Goal: Information Seeking & Learning: Learn about a topic

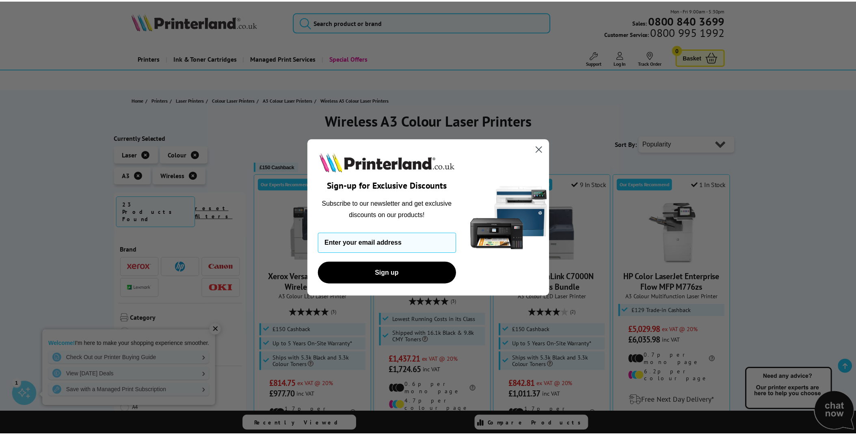
scroll to position [114, 0]
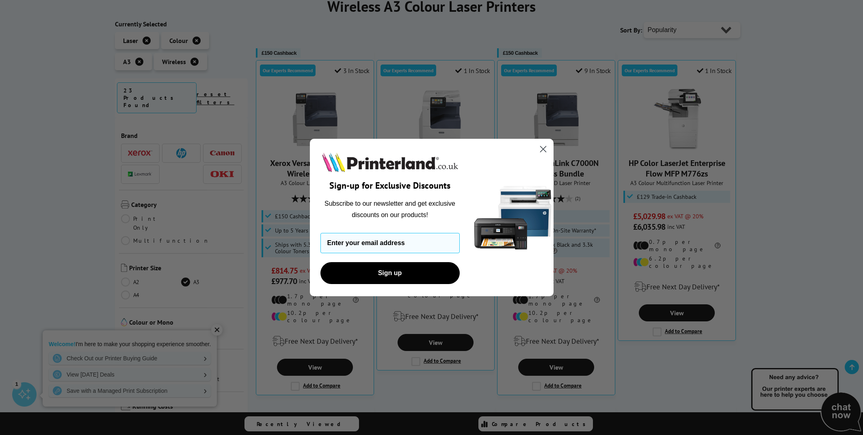
drag, startPoint x: 0, startPoint y: 0, endPoint x: 542, endPoint y: 148, distance: 561.5
click at [542, 149] on icon "Close dialog" at bounding box center [543, 149] width 14 height 14
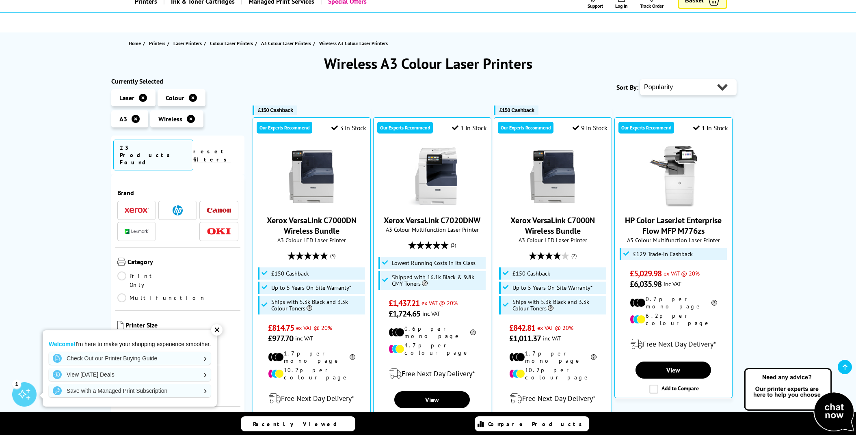
scroll to position [0, 0]
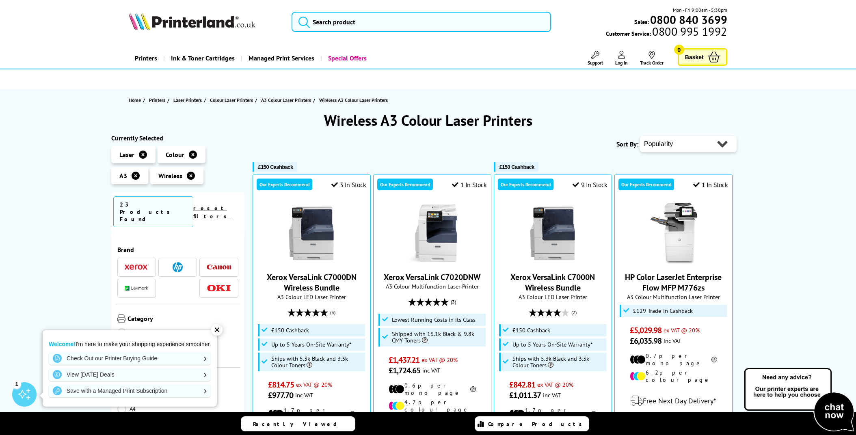
click at [640, 136] on select "Popularity Rating Price - Low to High Price - High to Low Running Costs - Low t…" at bounding box center [688, 144] width 97 height 16
select select "Rating"
click option "Rating" at bounding box center [0, 0] width 0 height 0
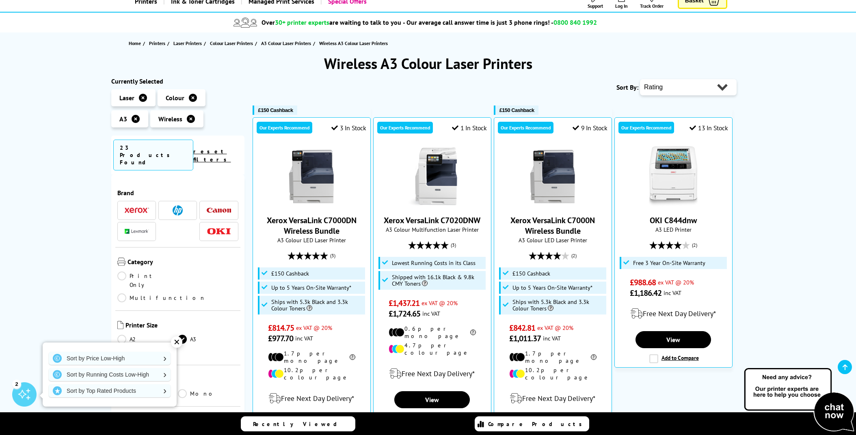
scroll to position [114, 0]
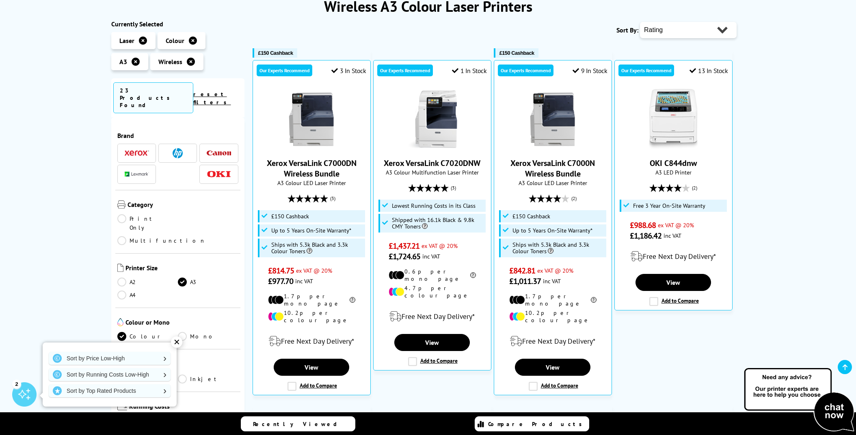
click at [173, 342] on div "✕" at bounding box center [176, 342] width 11 height 11
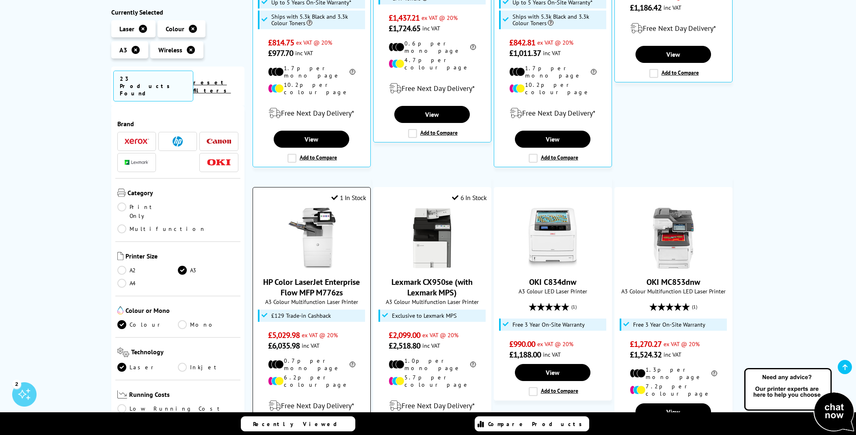
scroll to position [0, 0]
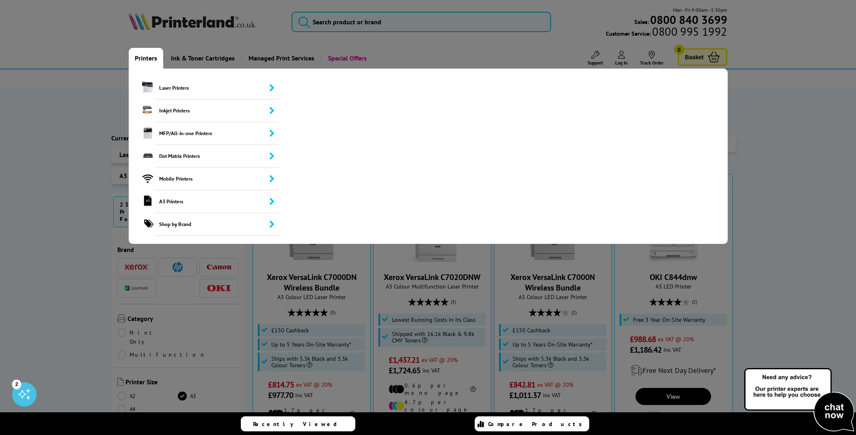
click at [149, 59] on link "Printers" at bounding box center [146, 58] width 35 height 21
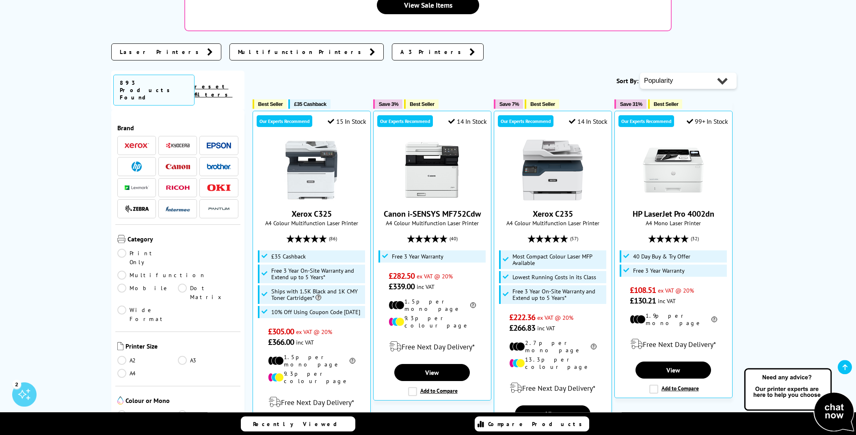
scroll to position [228, 0]
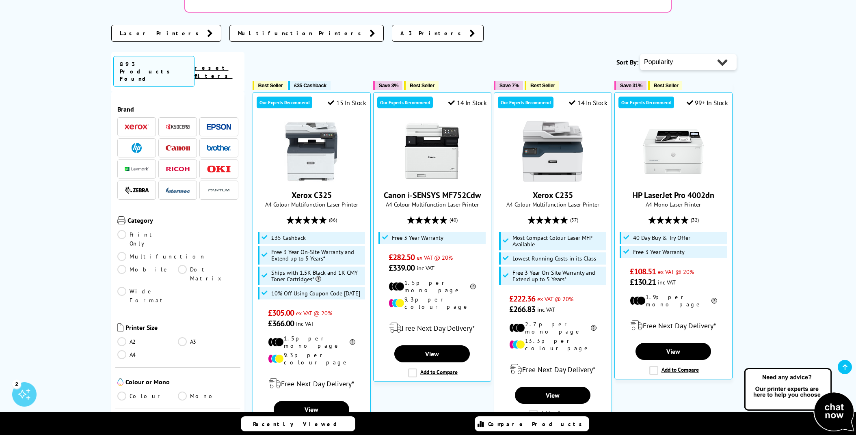
click at [182, 337] on link "A3" at bounding box center [208, 341] width 61 height 9
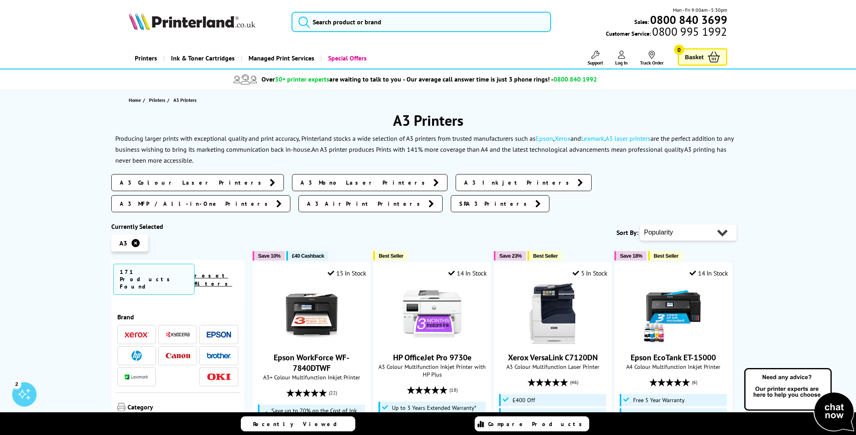
click at [640, 225] on select "Popularity Rating Price - Low to High Price - High to Low Running Costs - Low t…" at bounding box center [688, 233] width 97 height 16
select select "Rating"
click option "Rating" at bounding box center [0, 0] width 0 height 0
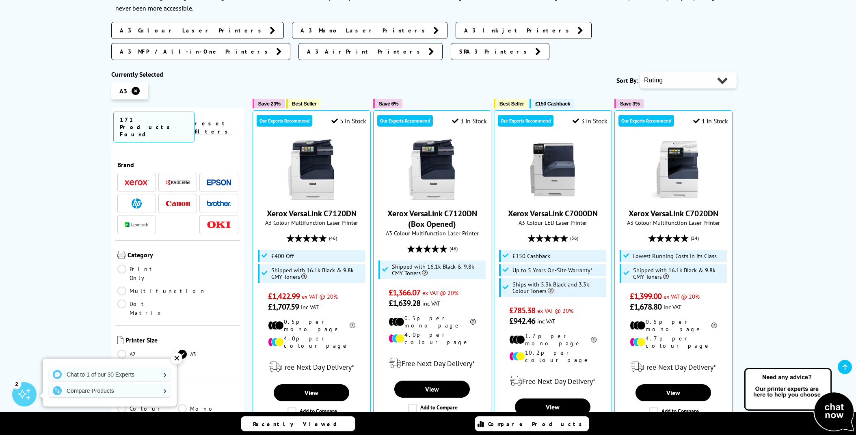
scroll to position [171, 0]
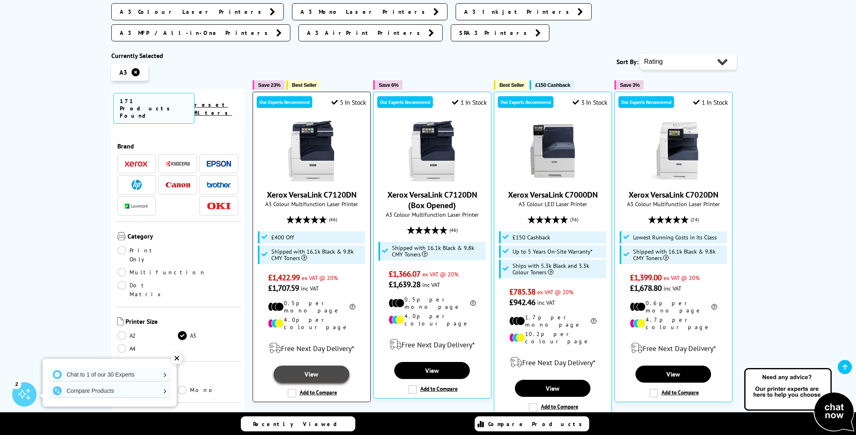
click at [312, 366] on link "View" at bounding box center [312, 374] width 76 height 17
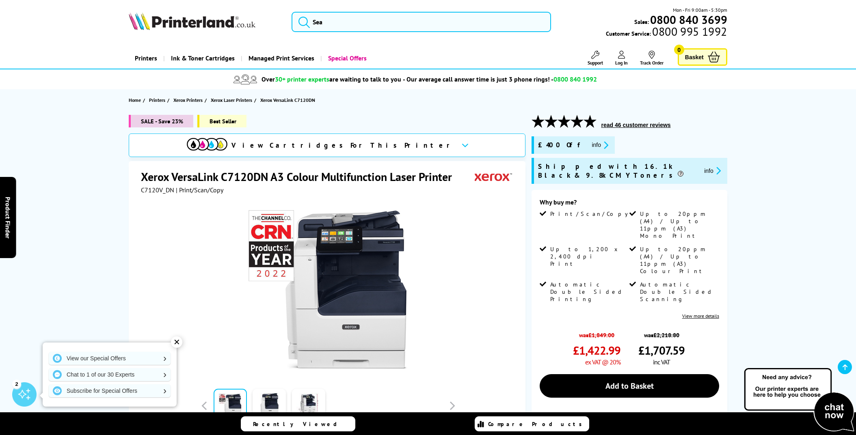
scroll to position [57, 0]
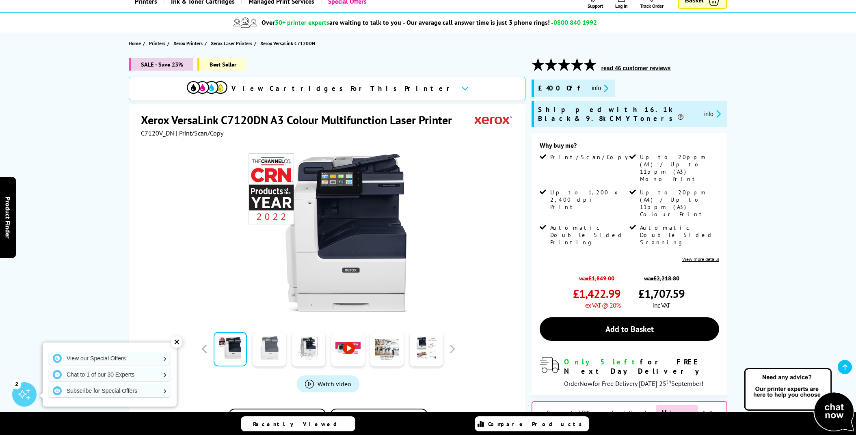
click at [271, 354] on link at bounding box center [269, 349] width 33 height 35
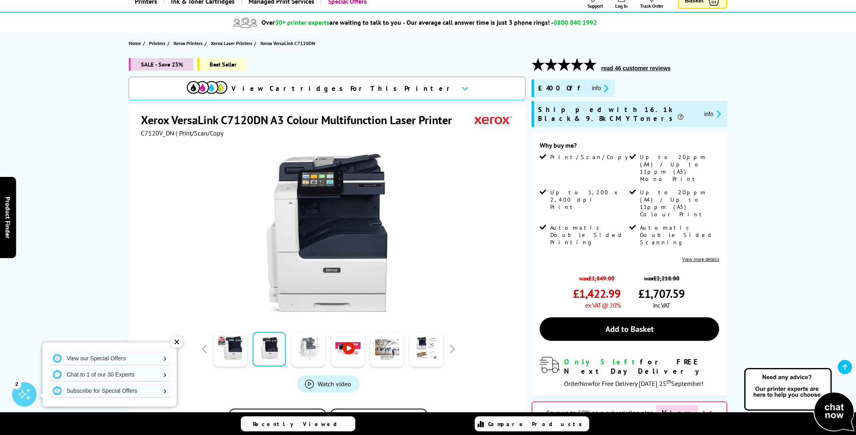
click at [306, 356] on link at bounding box center [308, 349] width 33 height 35
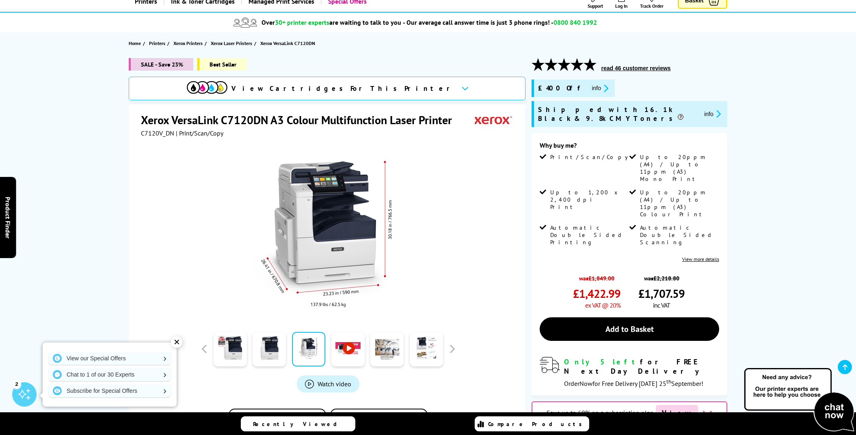
click at [339, 353] on link at bounding box center [347, 349] width 33 height 35
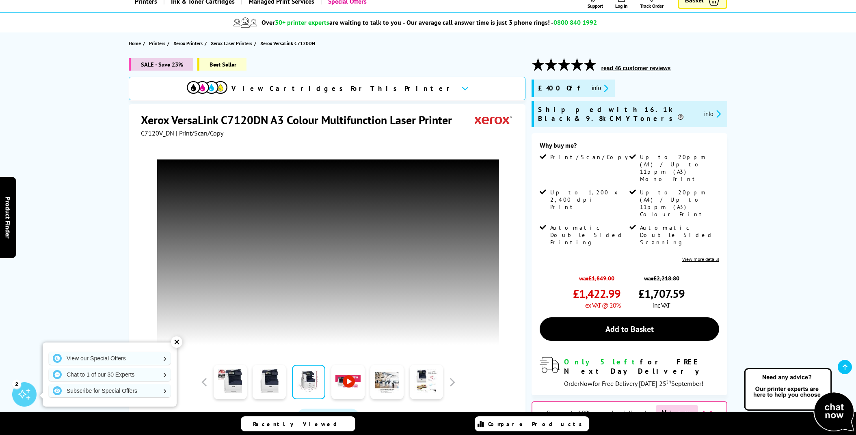
click at [178, 345] on div "✕" at bounding box center [176, 342] width 11 height 11
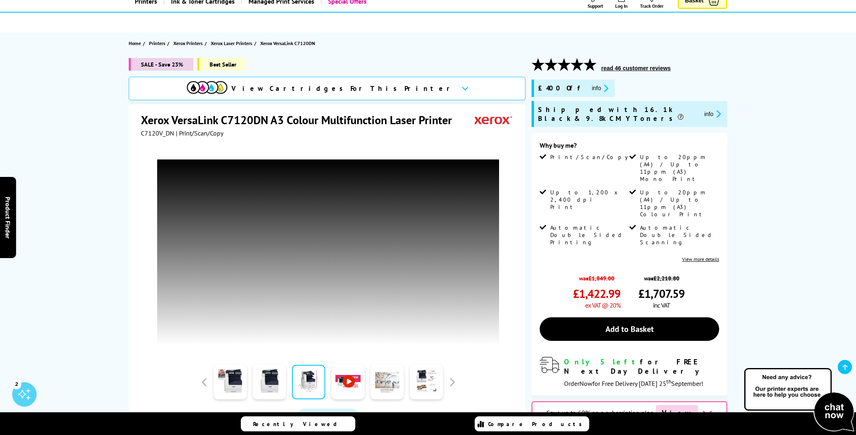
click at [391, 386] on link at bounding box center [386, 382] width 33 height 35
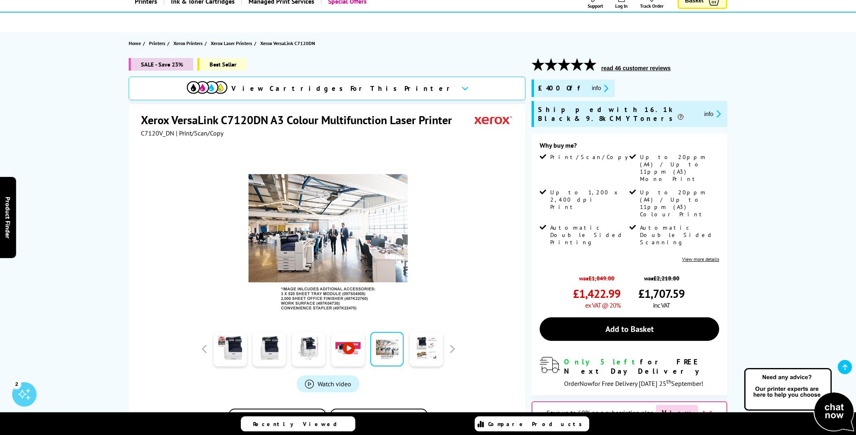
click at [425, 383] on div "Watch video Add to Compare In the Box" at bounding box center [328, 292] width 374 height 311
click at [424, 354] on link at bounding box center [426, 349] width 33 height 35
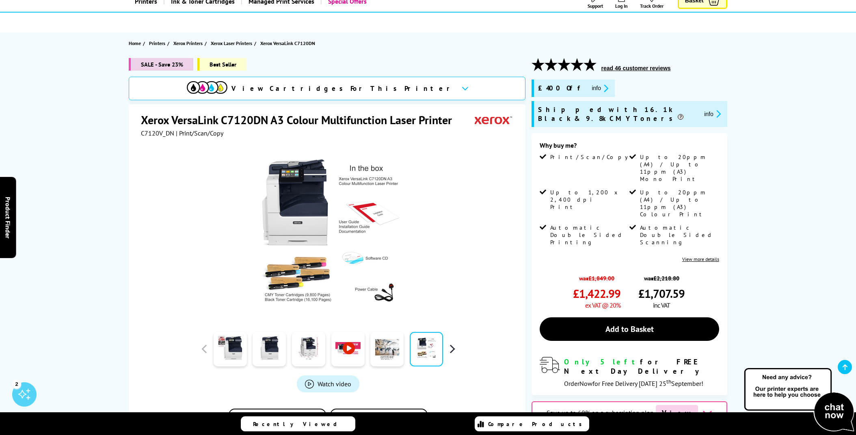
click at [450, 346] on button "button" at bounding box center [452, 349] width 12 height 12
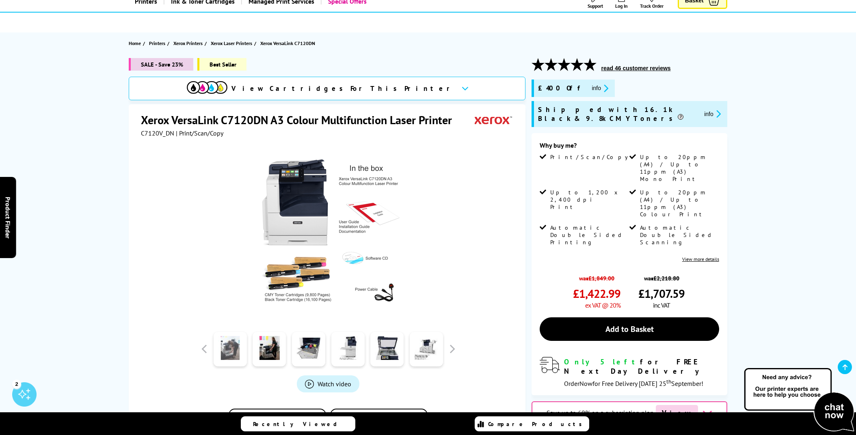
click at [225, 353] on link at bounding box center [230, 349] width 33 height 35
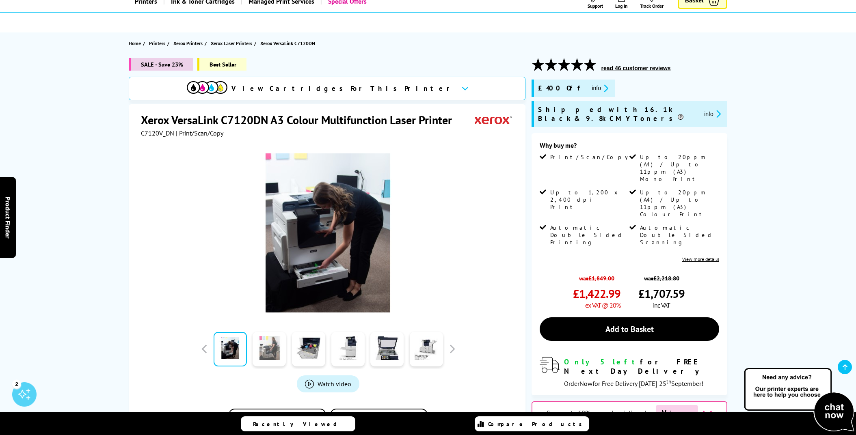
click at [260, 348] on link at bounding box center [269, 349] width 33 height 35
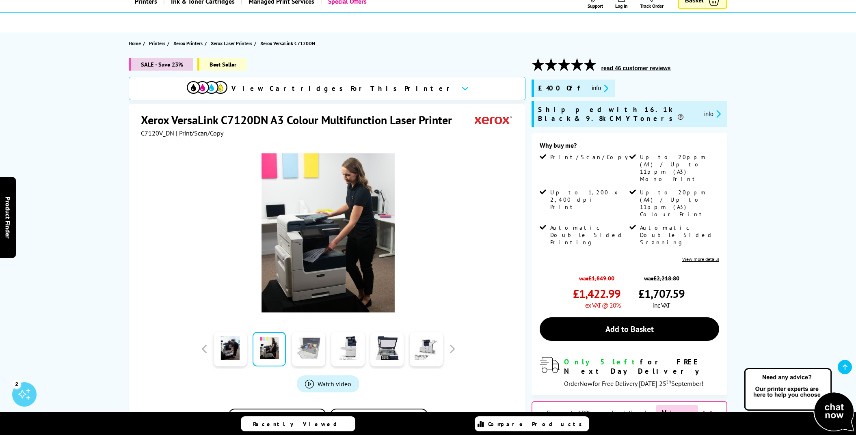
click at [322, 353] on link at bounding box center [308, 349] width 33 height 35
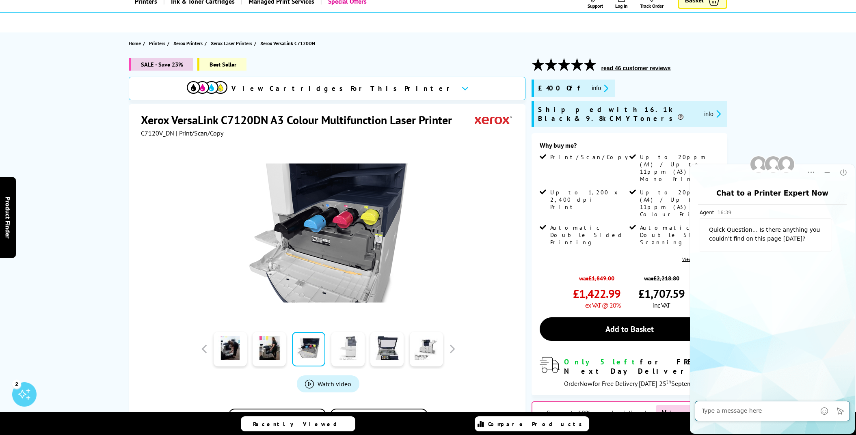
scroll to position [0, 0]
click at [348, 343] on link at bounding box center [347, 349] width 33 height 35
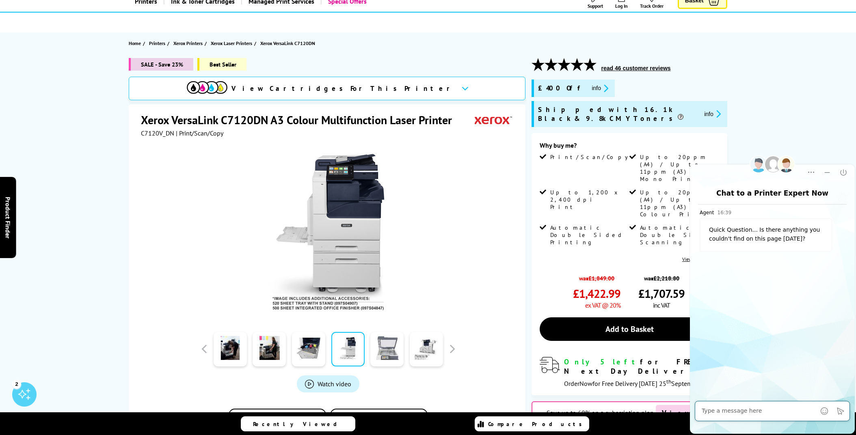
click at [396, 353] on link at bounding box center [386, 349] width 33 height 35
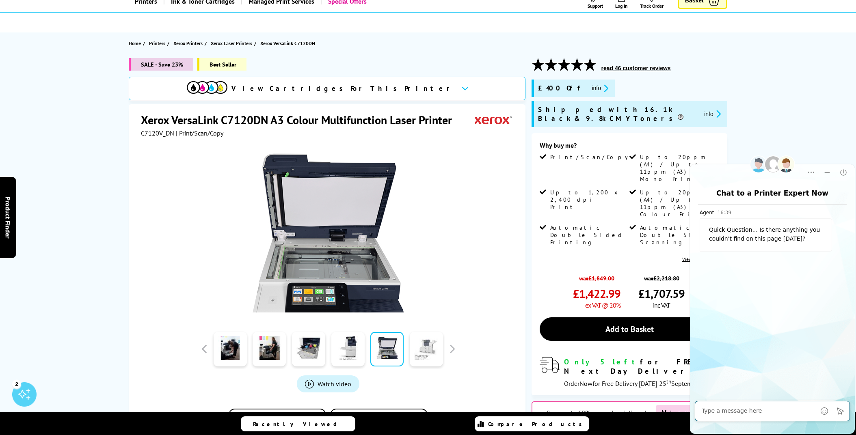
click at [435, 349] on link at bounding box center [426, 349] width 33 height 35
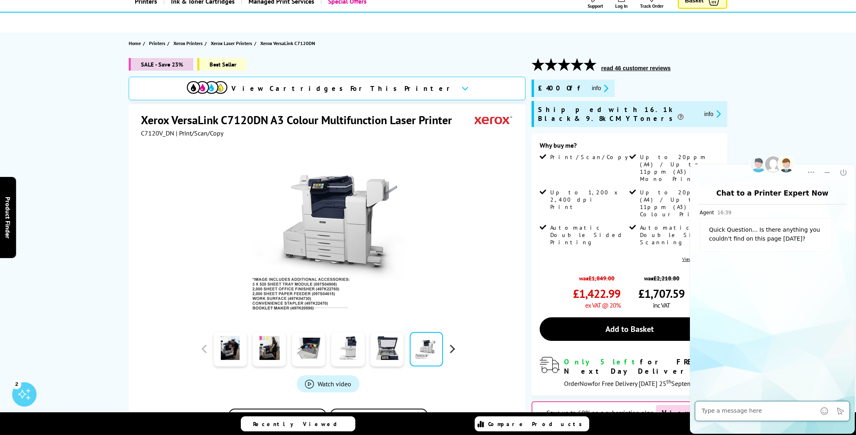
click at [449, 346] on button "button" at bounding box center [452, 349] width 12 height 12
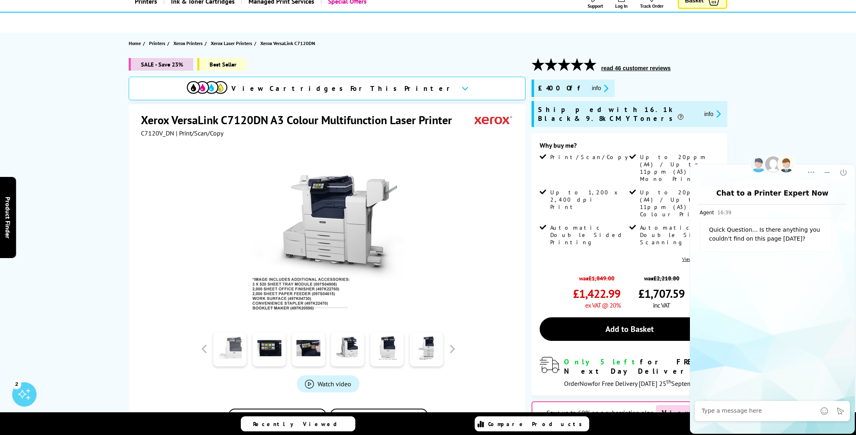
click at [233, 353] on link at bounding box center [229, 349] width 33 height 35
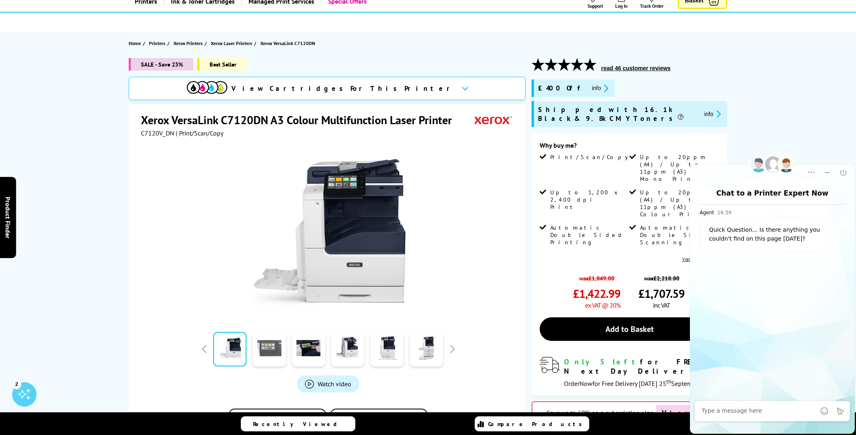
click at [270, 347] on link at bounding box center [269, 349] width 33 height 35
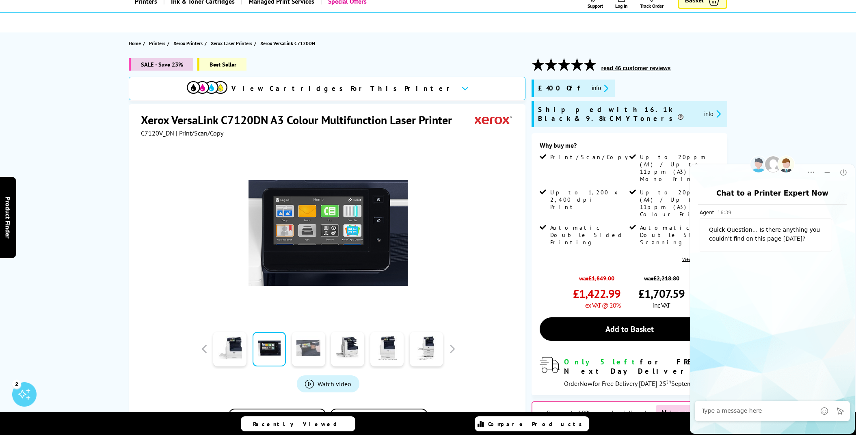
click at [295, 348] on link at bounding box center [308, 349] width 33 height 35
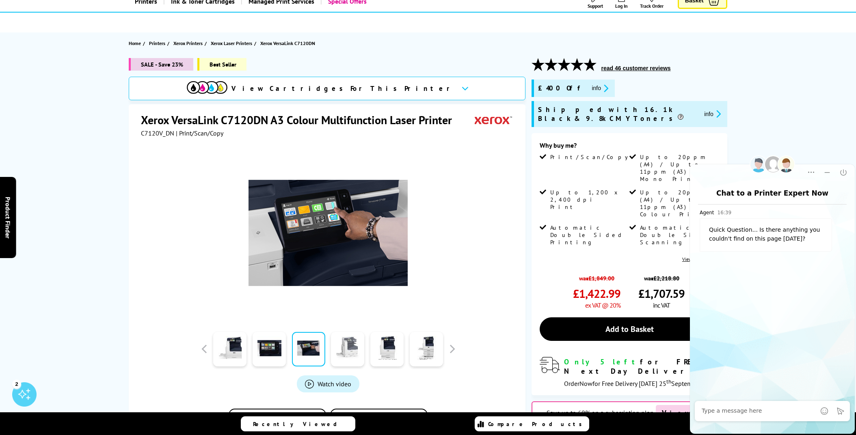
click at [354, 353] on link at bounding box center [347, 349] width 33 height 35
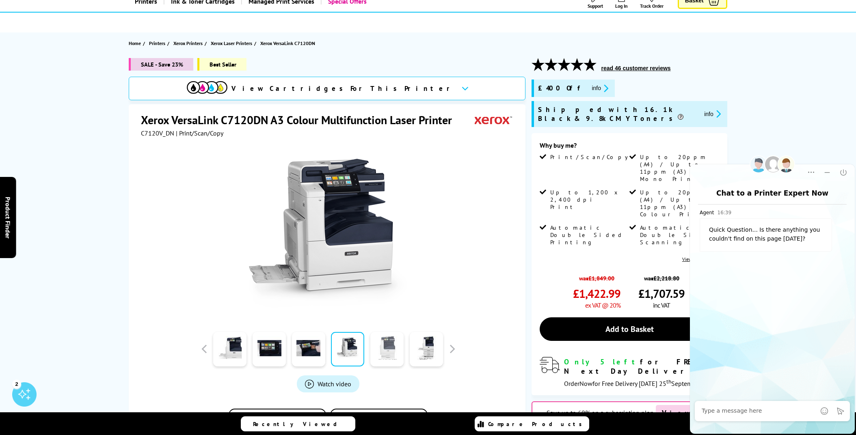
click at [401, 355] on link at bounding box center [386, 349] width 33 height 35
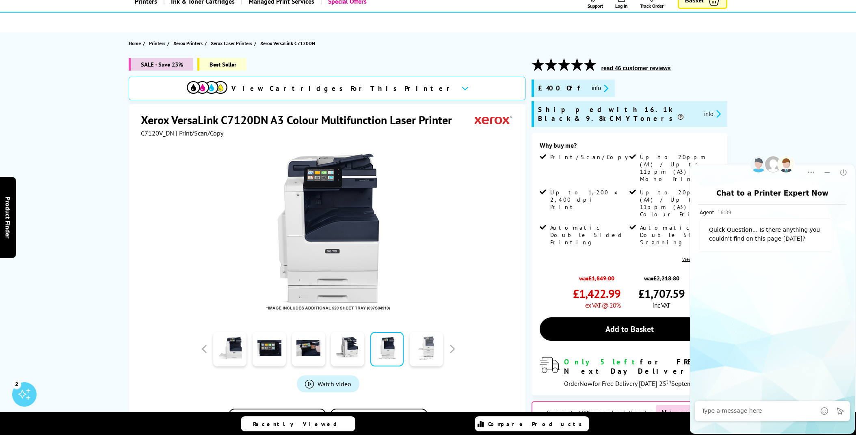
click at [434, 357] on link at bounding box center [426, 349] width 33 height 35
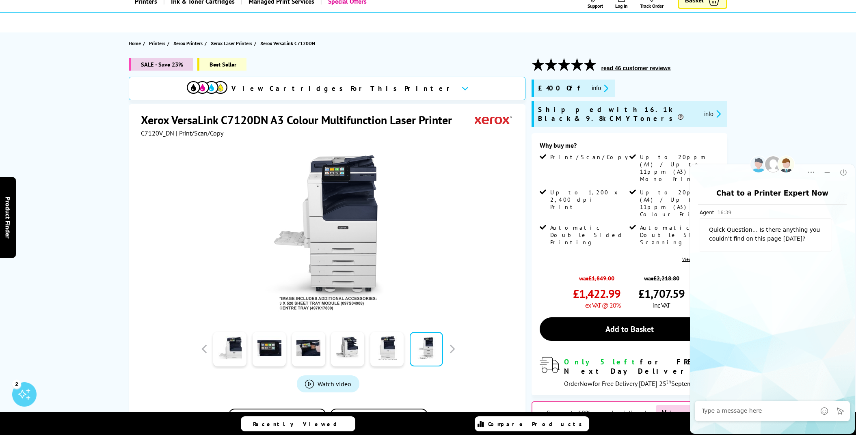
click at [825, 172] on icon "Minimize" at bounding box center [827, 173] width 8 height 8
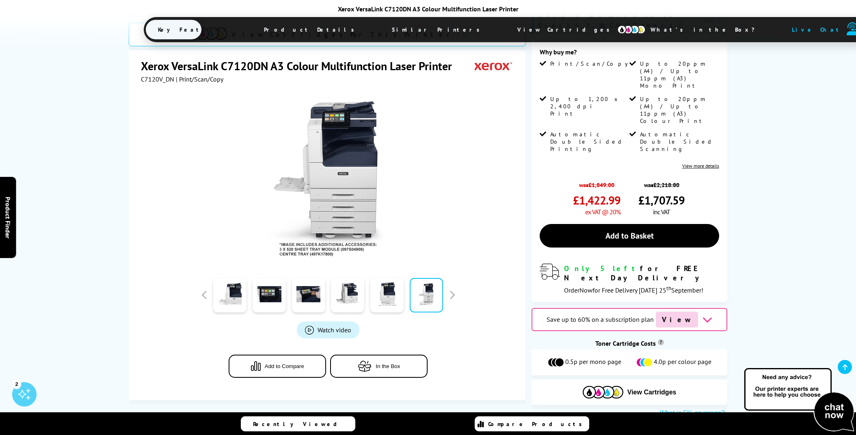
scroll to position [171, 0]
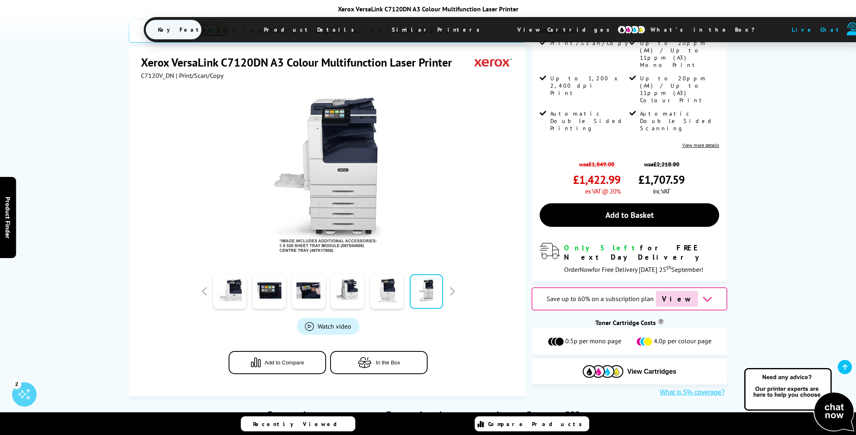
click at [705, 287] on div "Save up to 60% on a subscription plan View" at bounding box center [629, 298] width 195 height 23
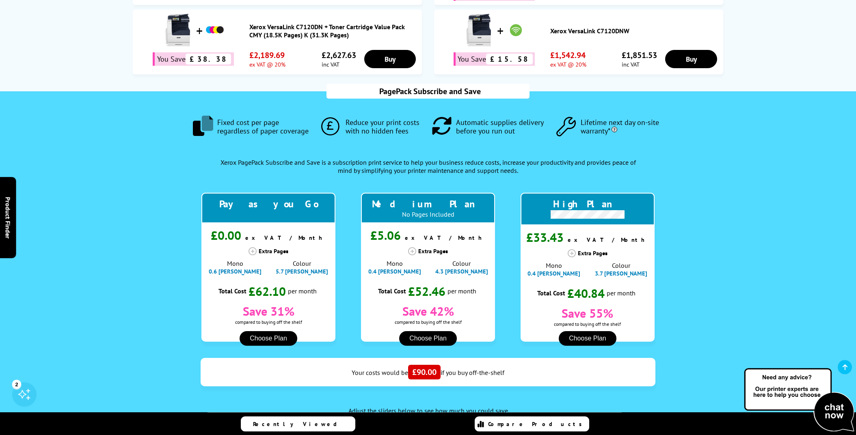
scroll to position [0, 0]
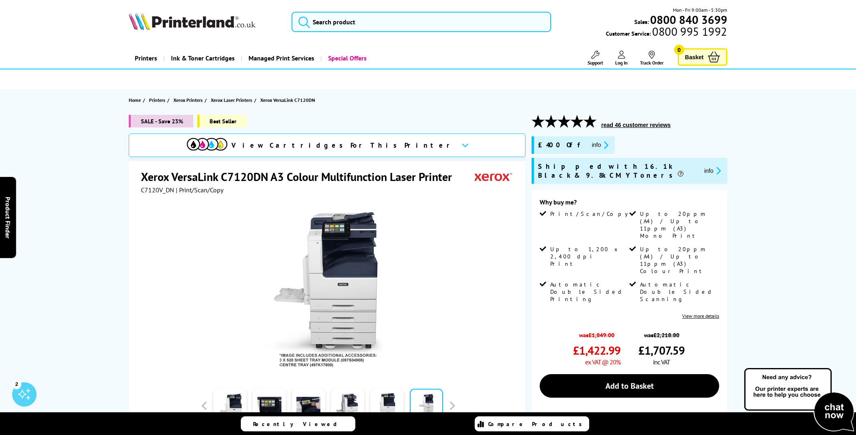
drag, startPoint x: 96, startPoint y: 226, endPoint x: 99, endPoint y: 54, distance: 172.2
